Goal: Task Accomplishment & Management: Use online tool/utility

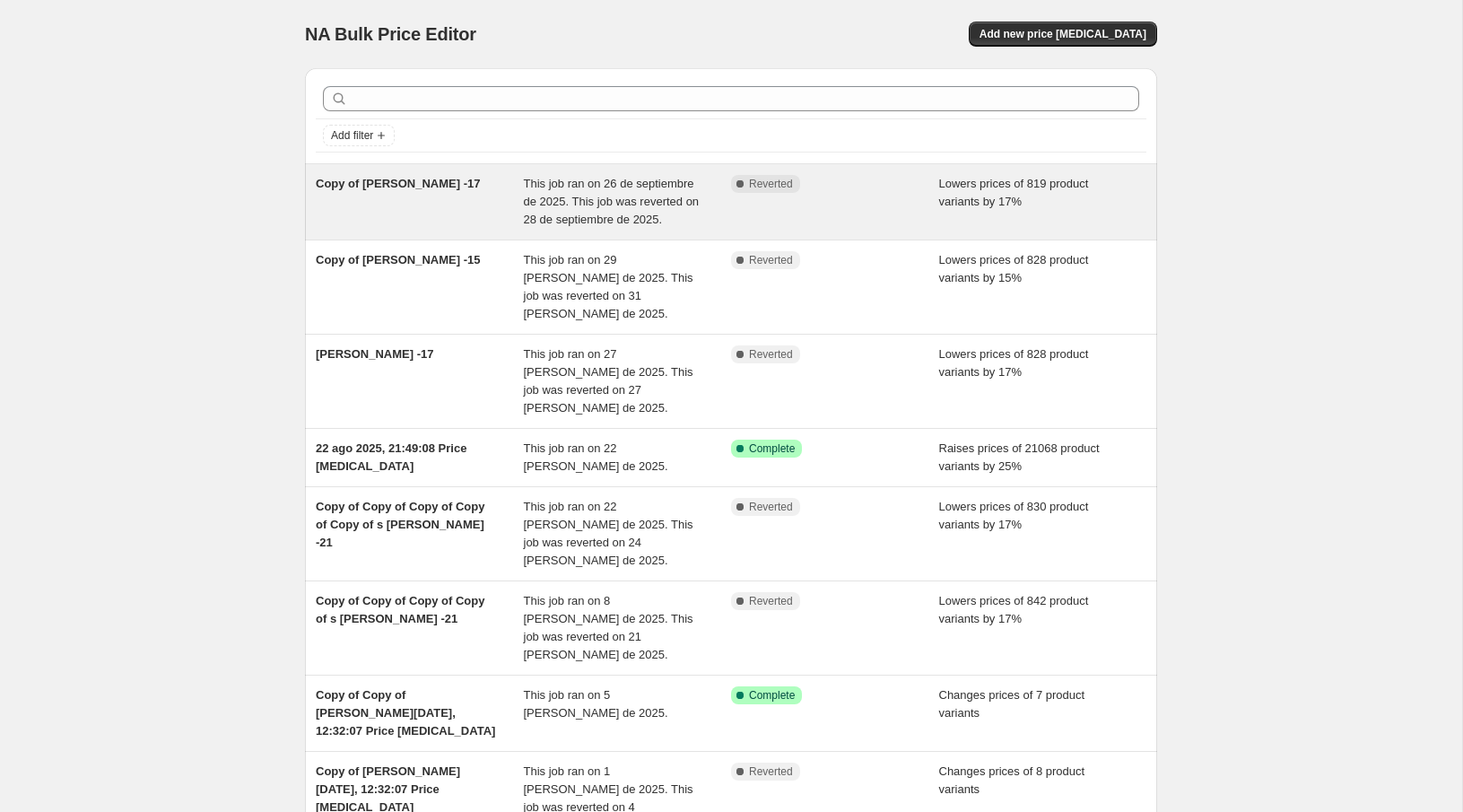
click at [451, 198] on div "Copy of [PERSON_NAME] -17" at bounding box center [420, 202] width 208 height 53
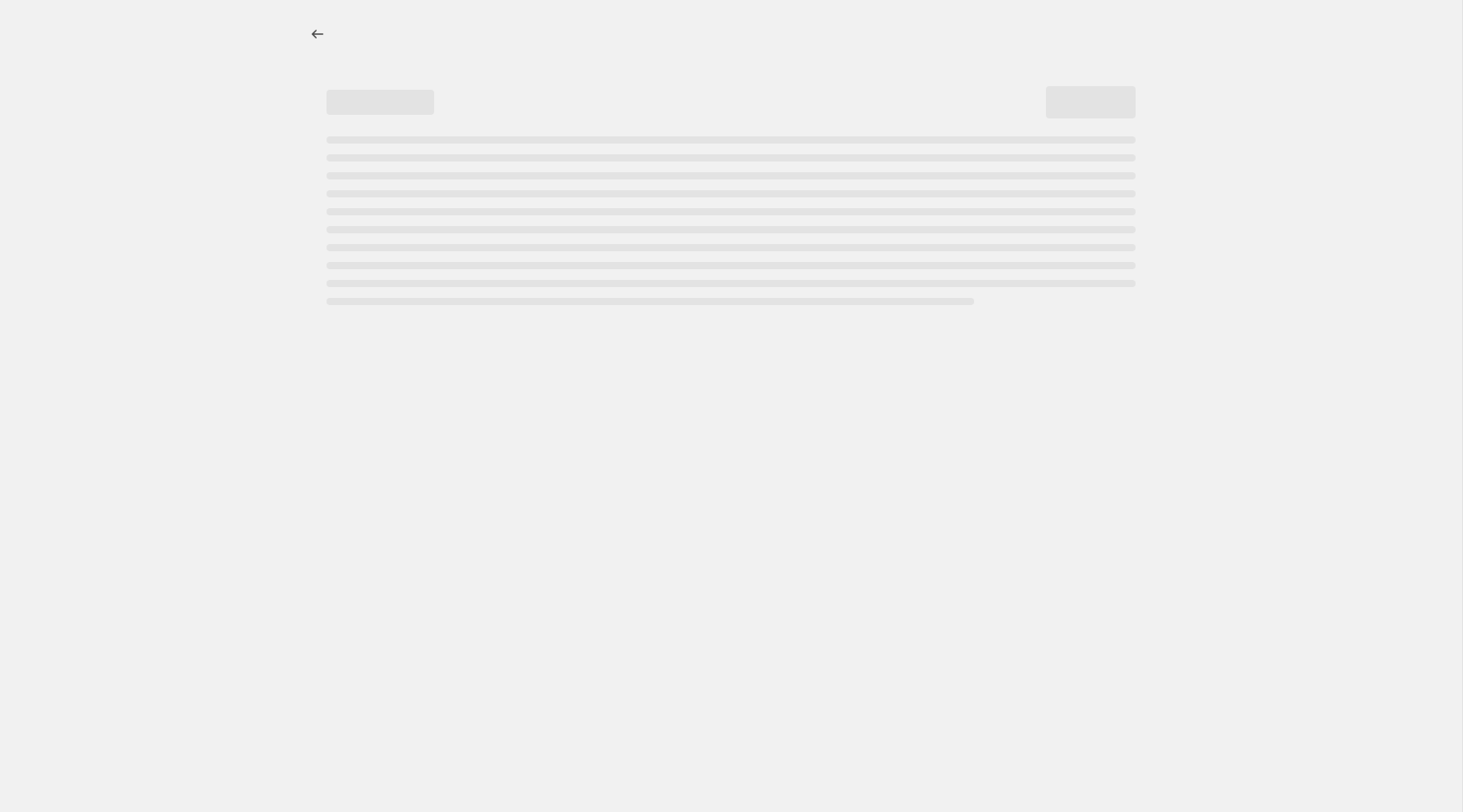
select select "percentage"
select select "no_change"
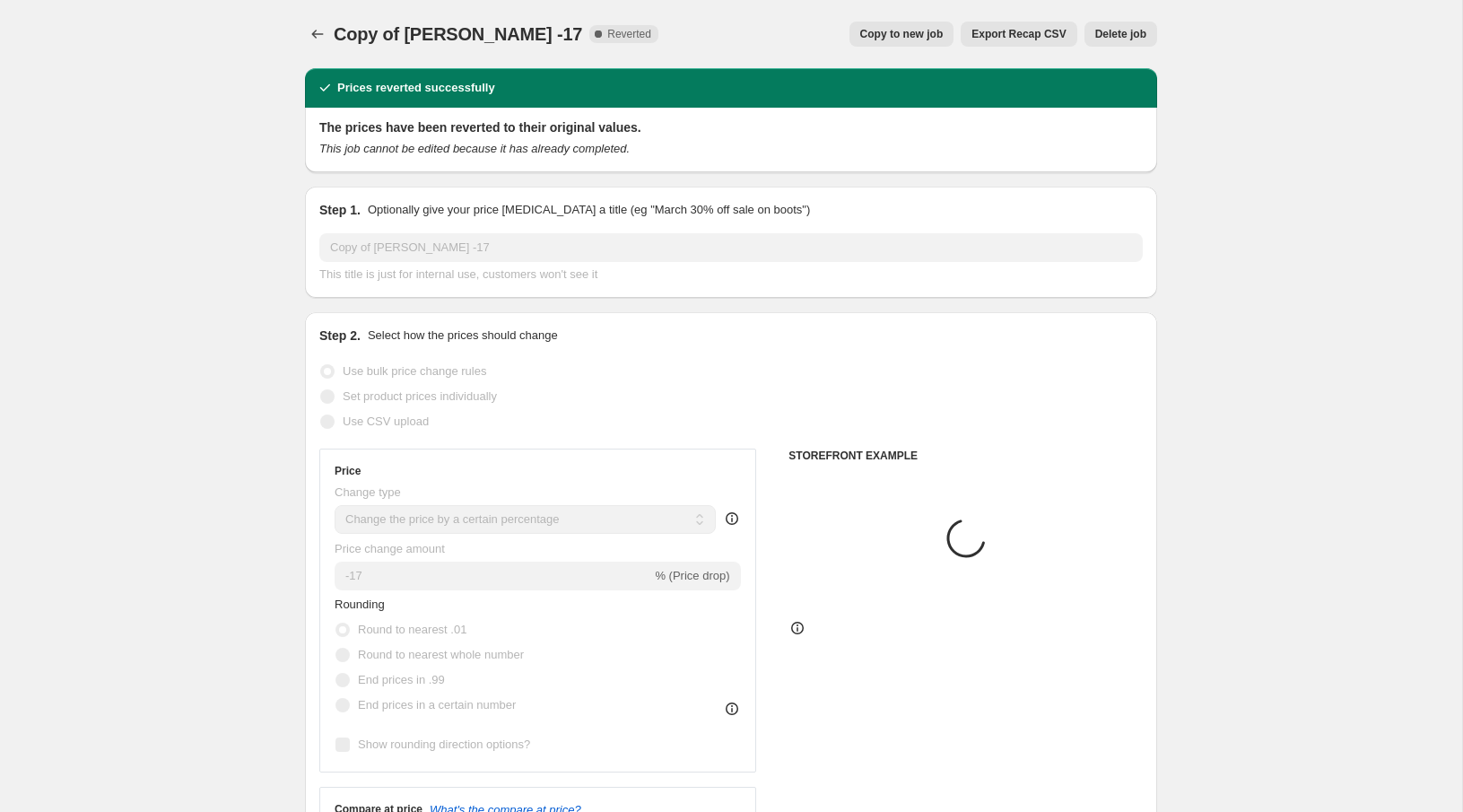
select select "vendor"
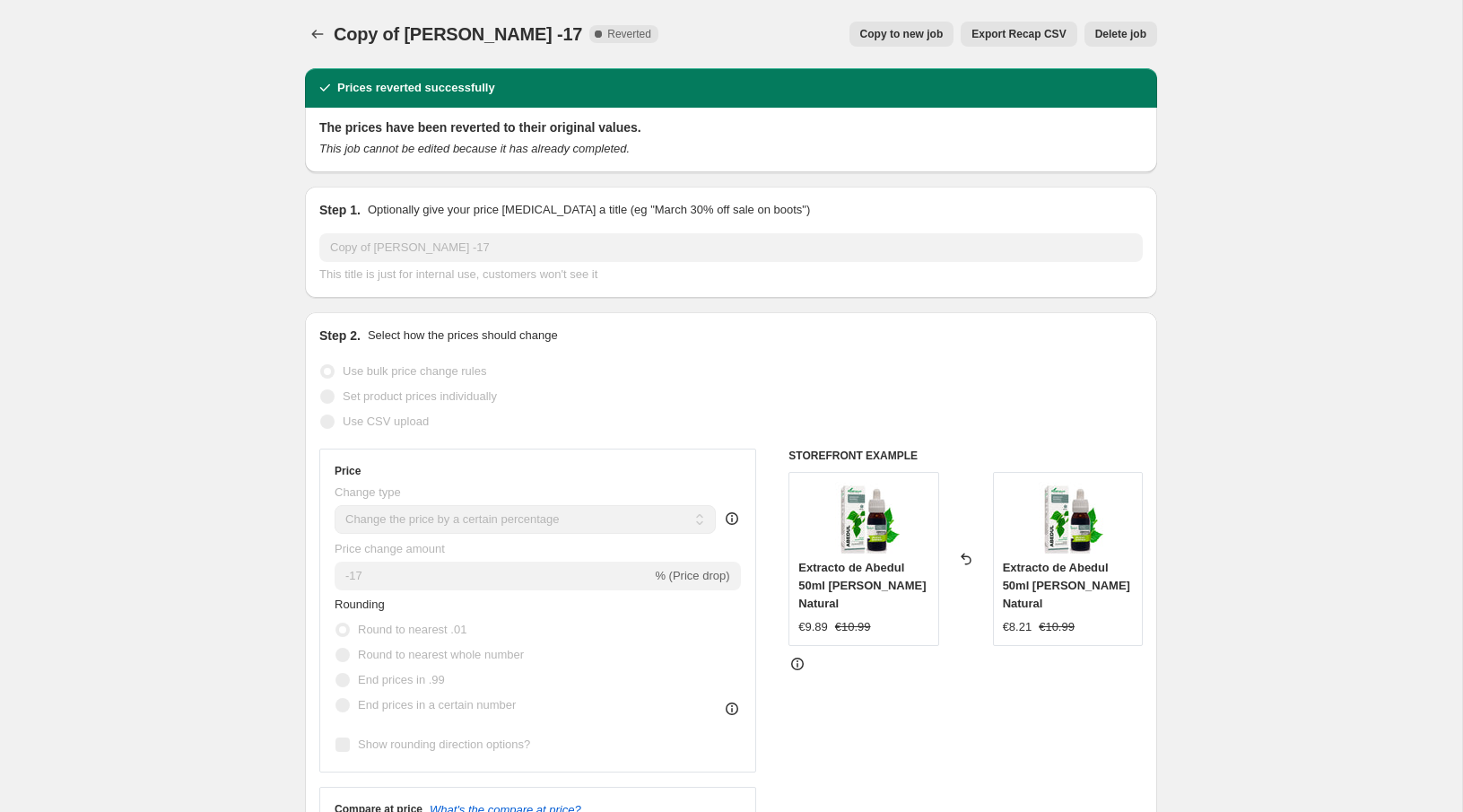
click at [916, 41] on button "Copy to new job" at bounding box center [902, 34] width 105 height 25
select select "percentage"
select select "no_change"
select select "vendor"
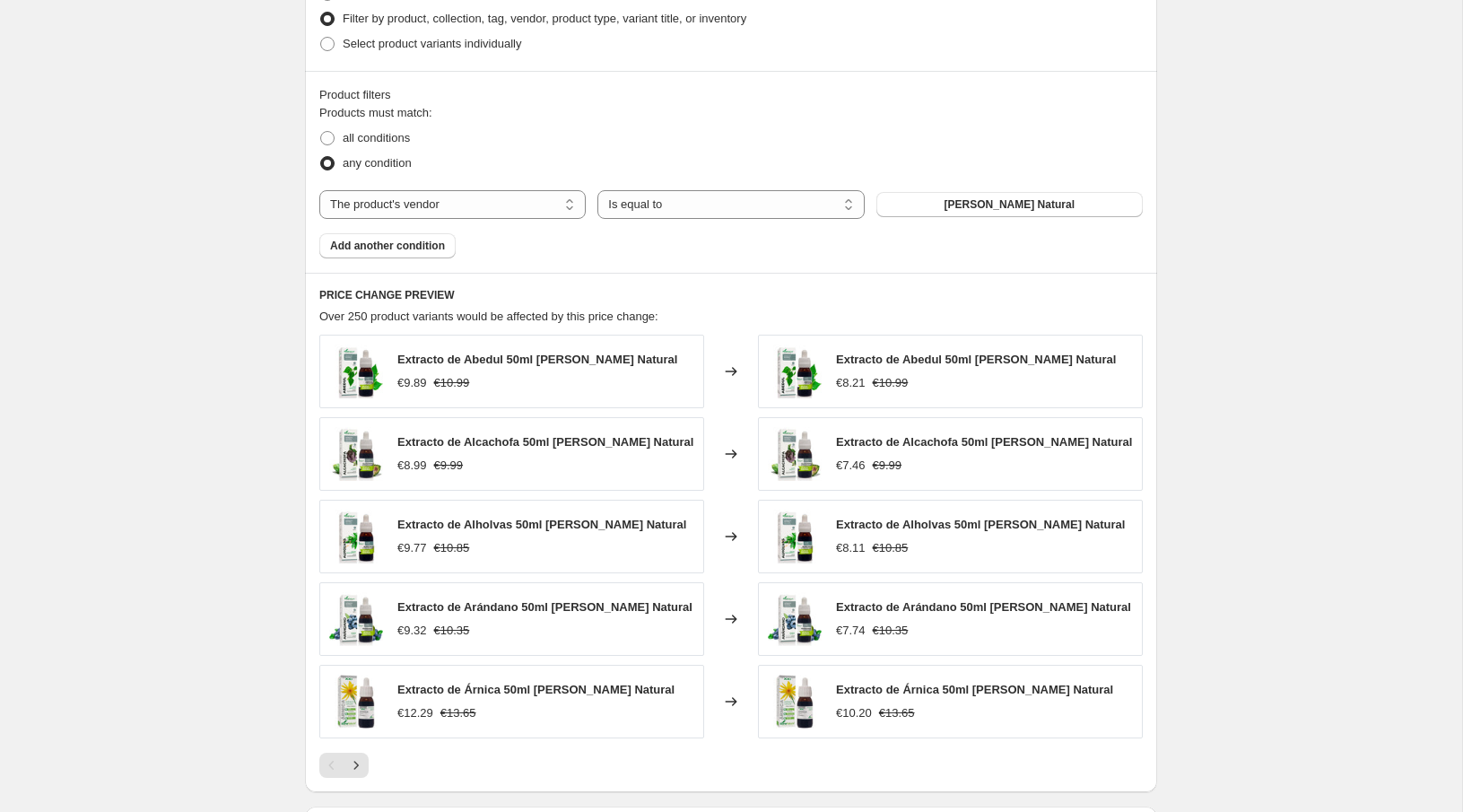
scroll to position [1176, 0]
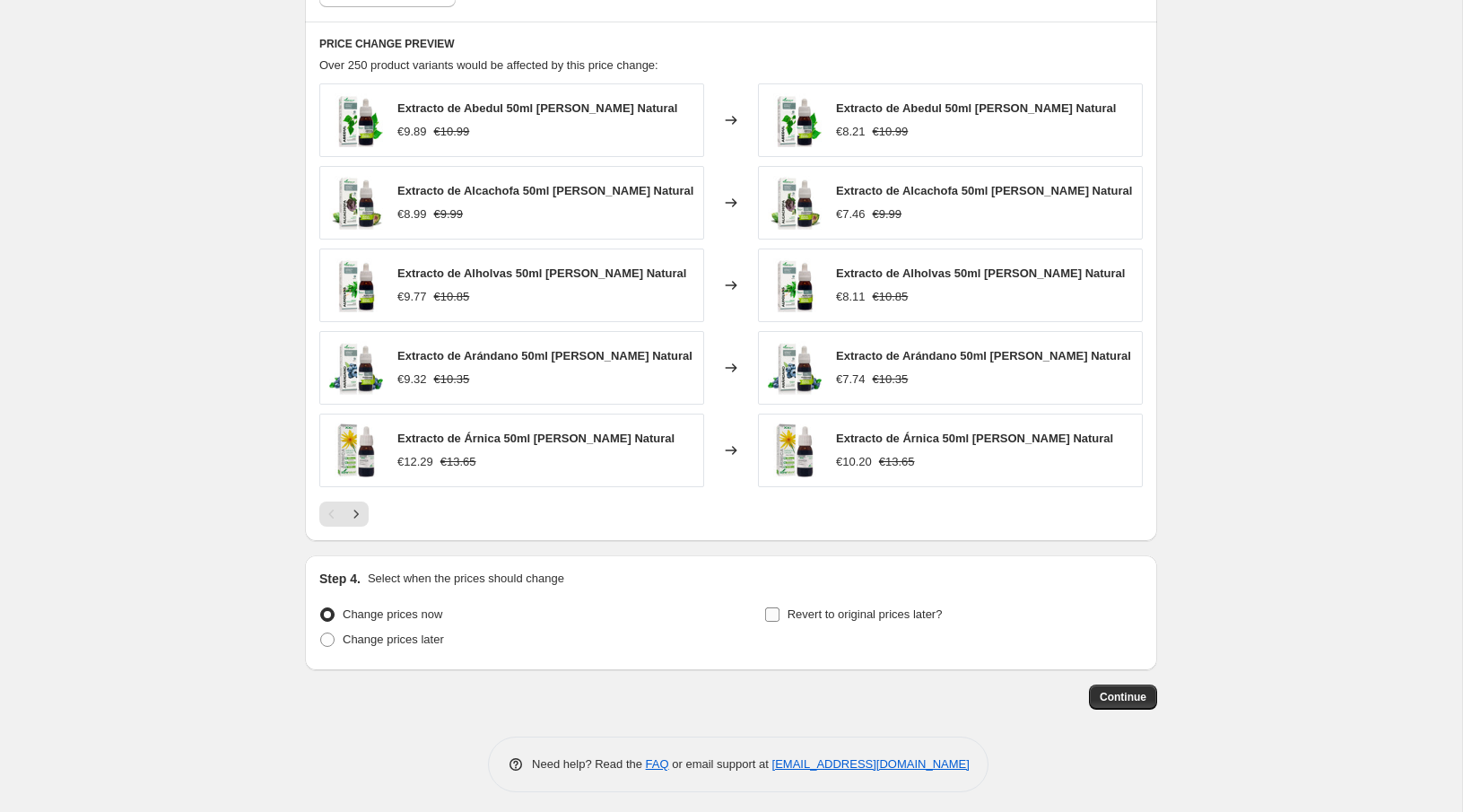
click at [779, 609] on input "Revert to original prices later?" at bounding box center [772, 614] width 14 height 14
checkbox input "true"
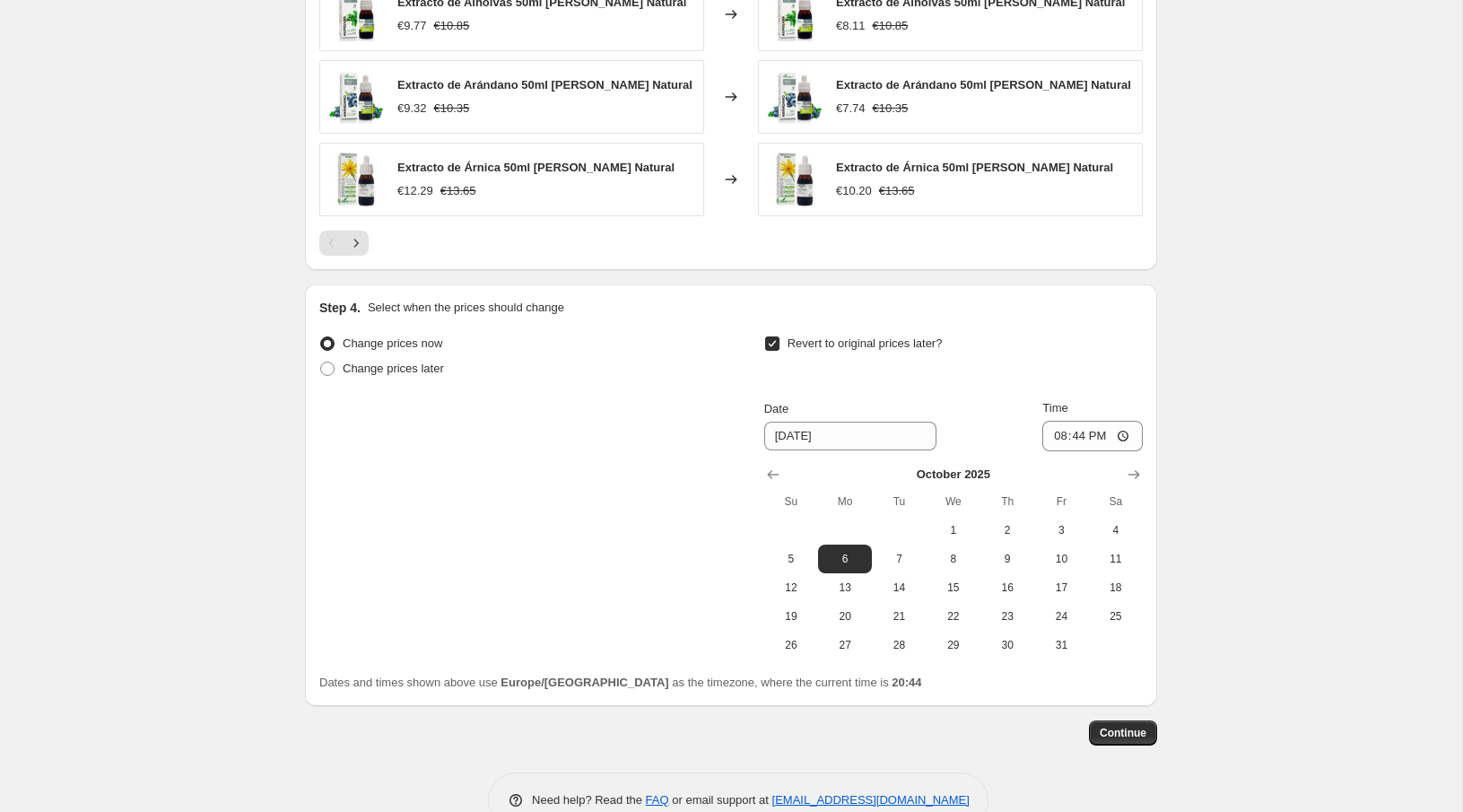
scroll to position [1448, 0]
click at [773, 460] on button "Show previous month, September 2025" at bounding box center [773, 473] width 25 height 25
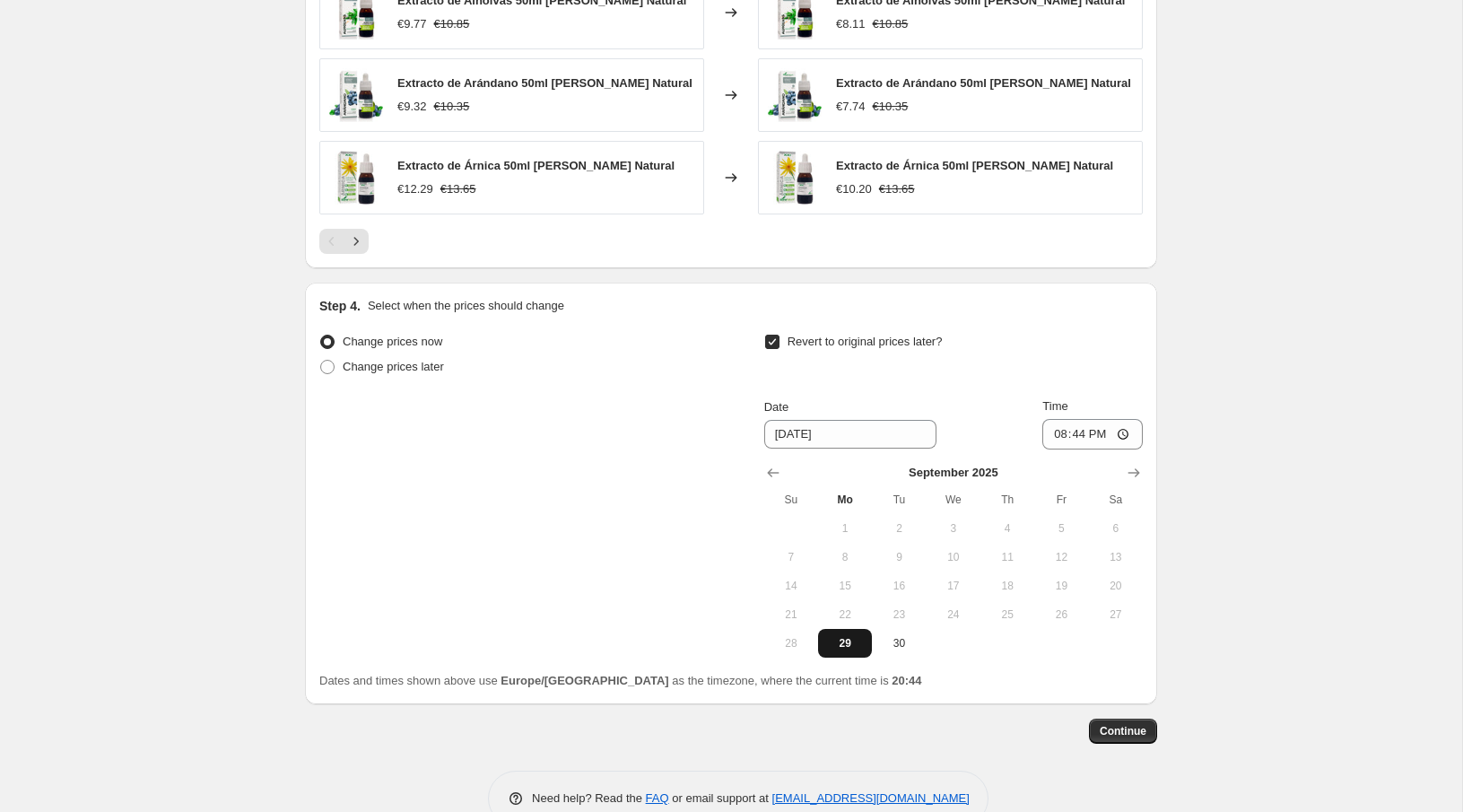
click at [833, 637] on span "29" at bounding box center [845, 643] width 39 height 14
type input "9/29/2025"
click at [1086, 430] on input "20:44" at bounding box center [1092, 434] width 100 height 31
click at [1119, 419] on input "20:44" at bounding box center [1092, 434] width 100 height 31
type input "23:59"
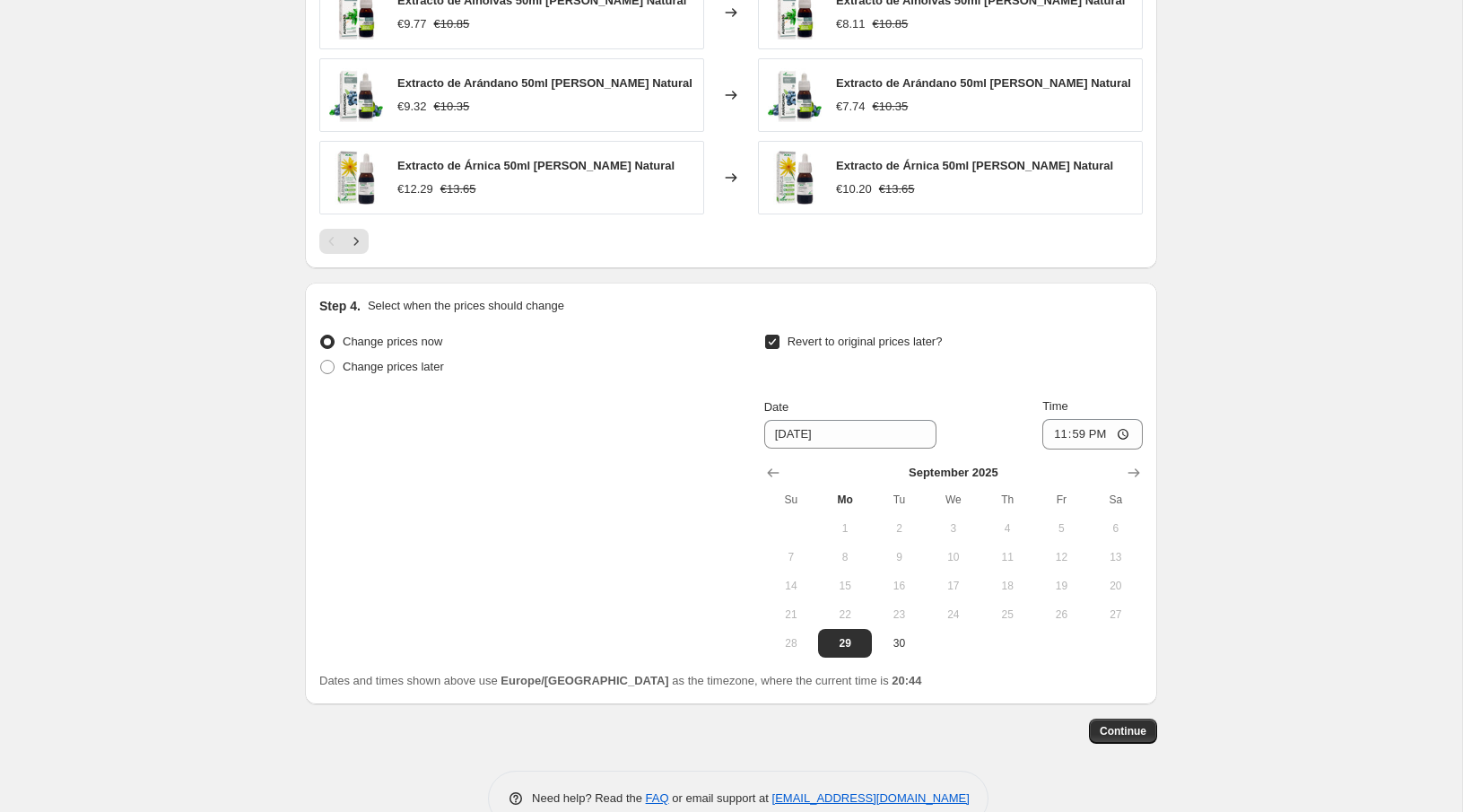
click at [1139, 724] on span "Continue" at bounding box center [1123, 731] width 47 height 14
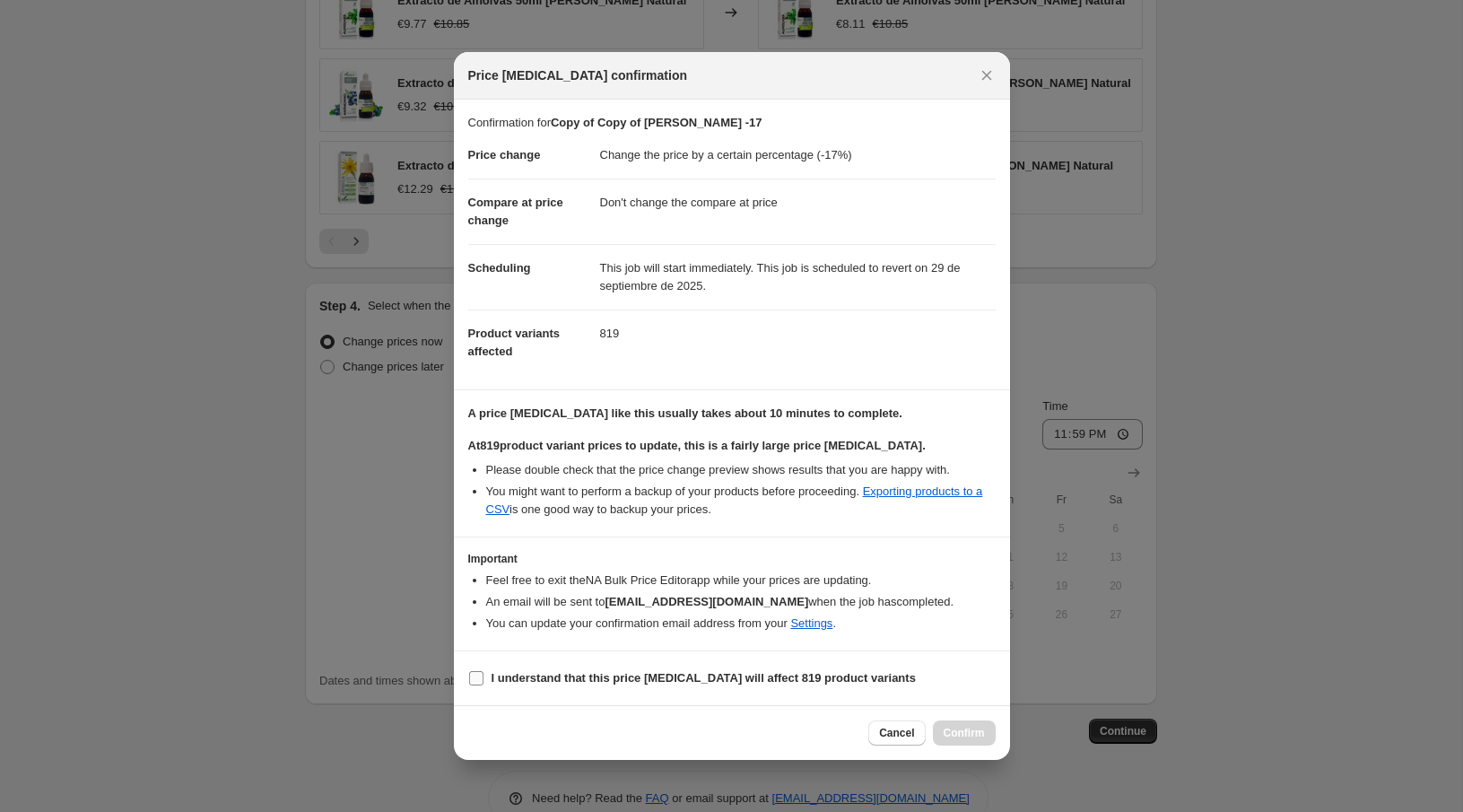
click at [478, 683] on span ":r41:" at bounding box center [476, 677] width 16 height 16
click at [478, 683] on input "I understand that this price change job will affect 819 product variants" at bounding box center [476, 677] width 14 height 14
checkbox input "true"
click at [989, 720] on button "Confirm" at bounding box center [964, 733] width 63 height 25
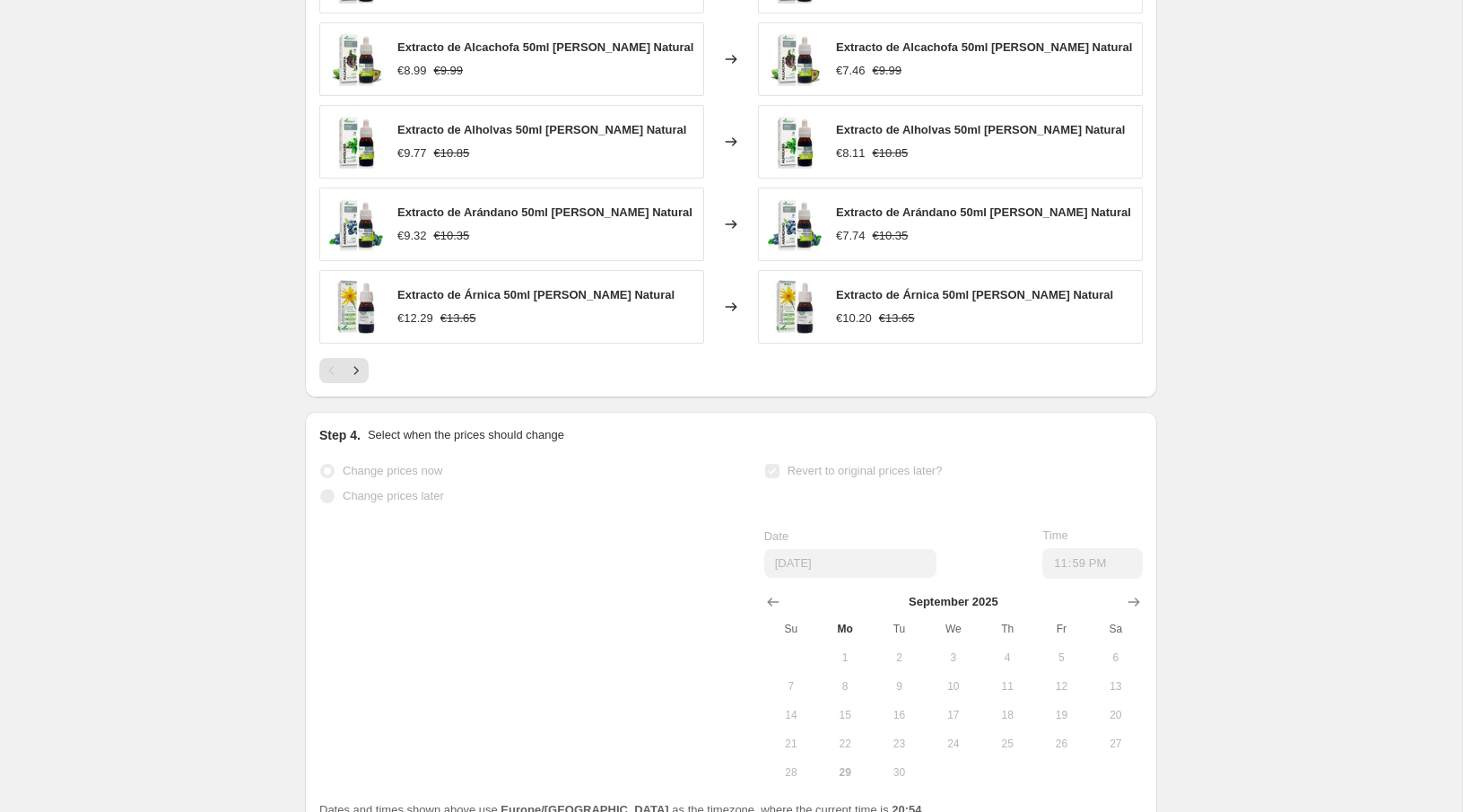
scroll to position [1495, 0]
